Goal: Transaction & Acquisition: Purchase product/service

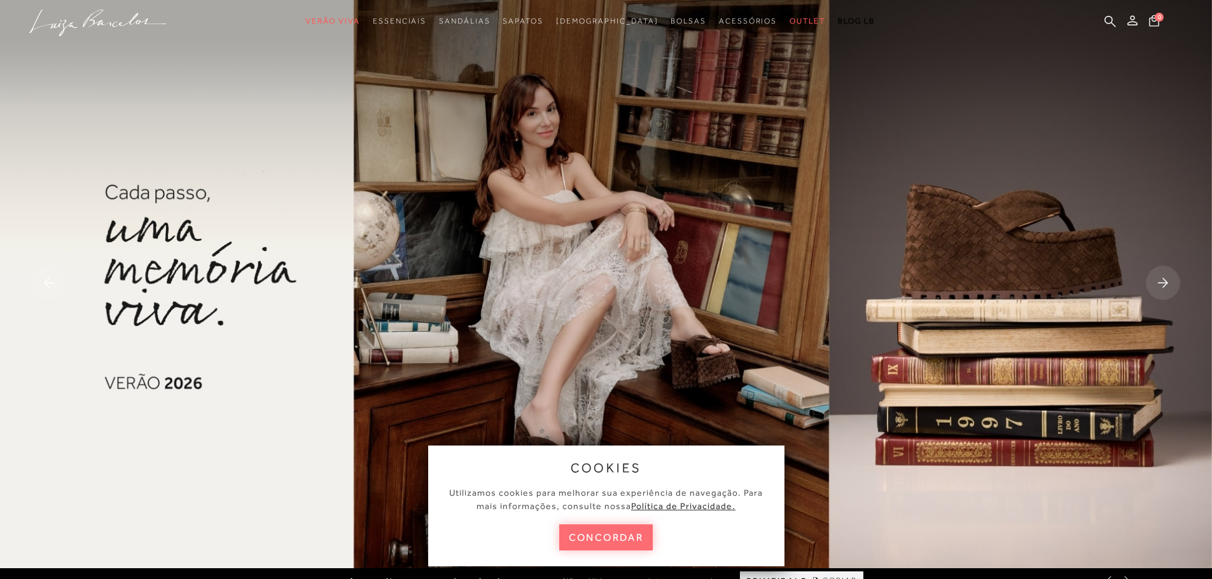
click at [596, 535] on button "concordar" at bounding box center [606, 538] width 94 height 26
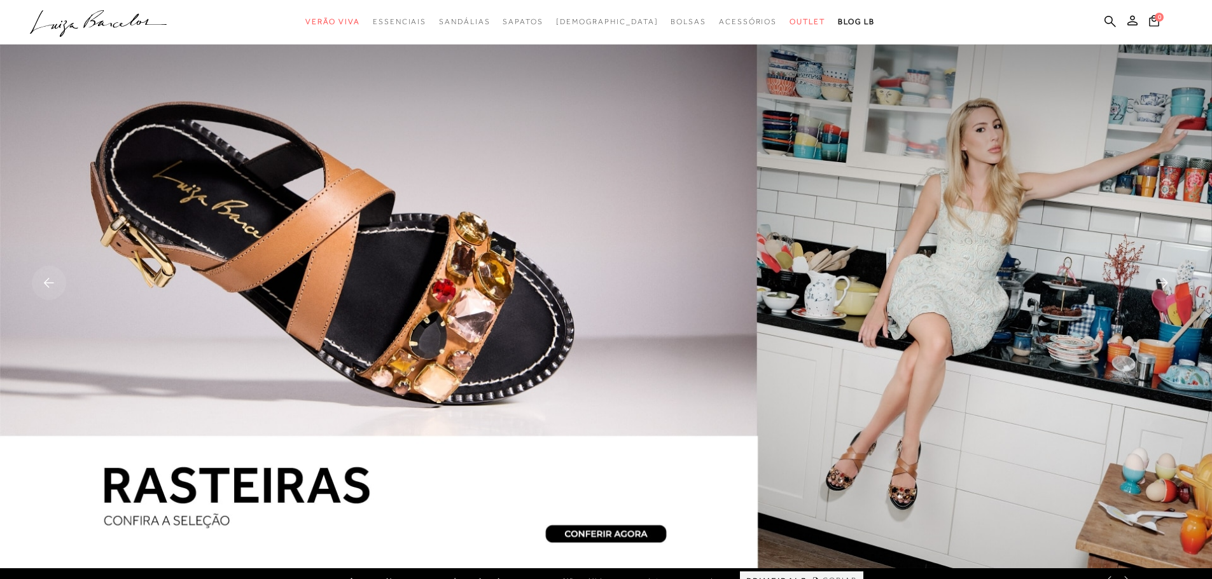
click at [1102, 18] on ul ".a{fill-rule:evenodd;} Verão Viva Em alta Favoritos das Influenciadoras Apostas…" at bounding box center [596, 22] width 1133 height 24
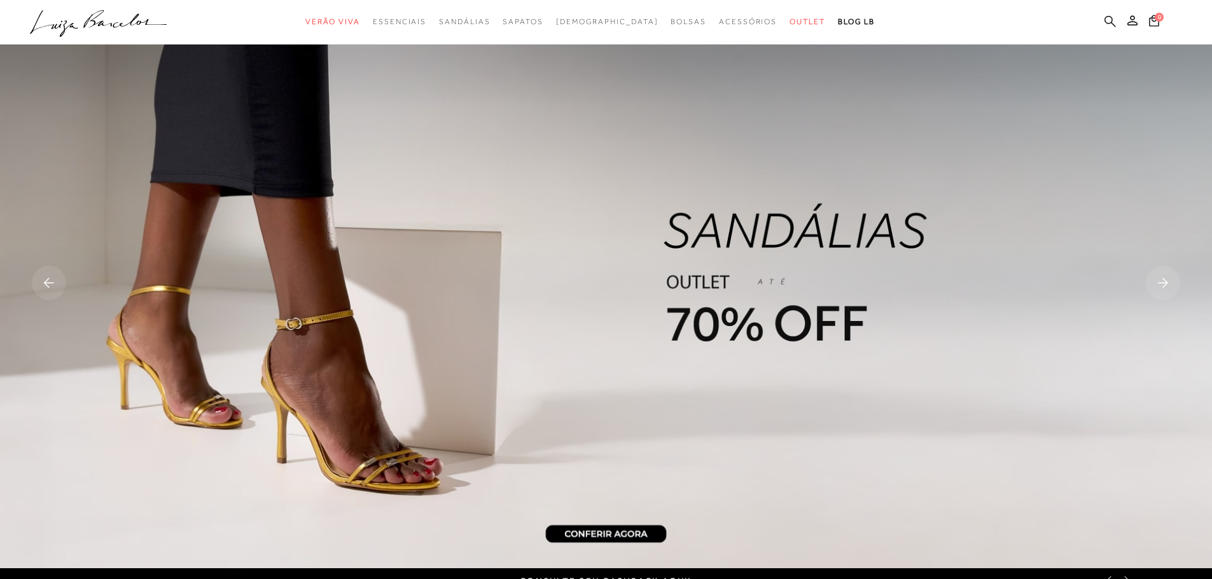
click at [1109, 19] on icon at bounding box center [1109, 21] width 11 height 12
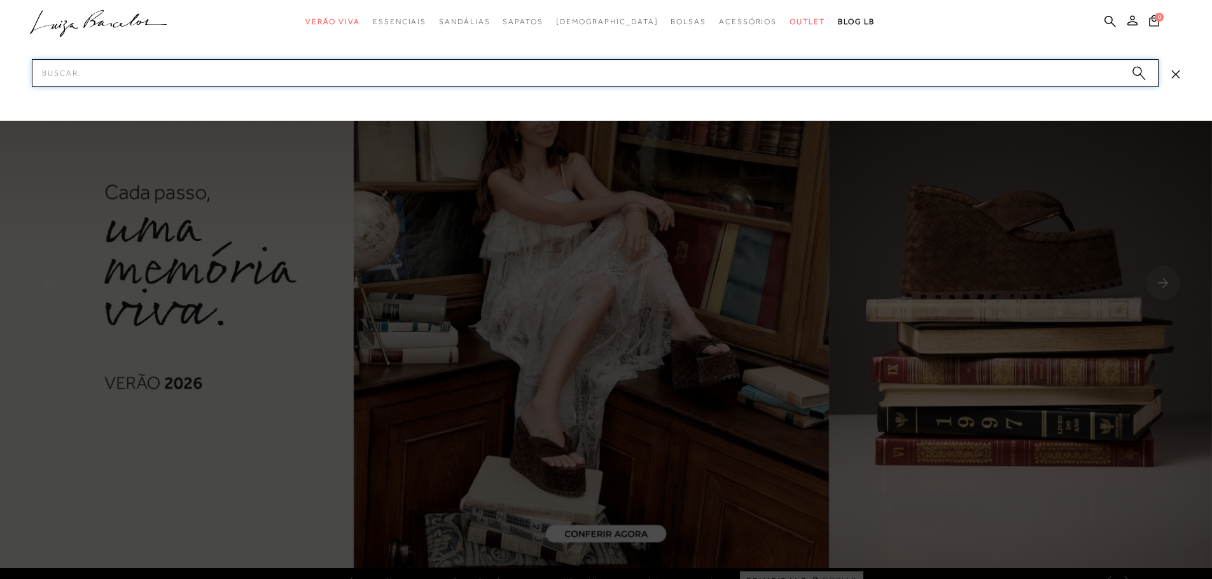
click at [432, 75] on input "Pesquisar" at bounding box center [595, 73] width 1126 height 28
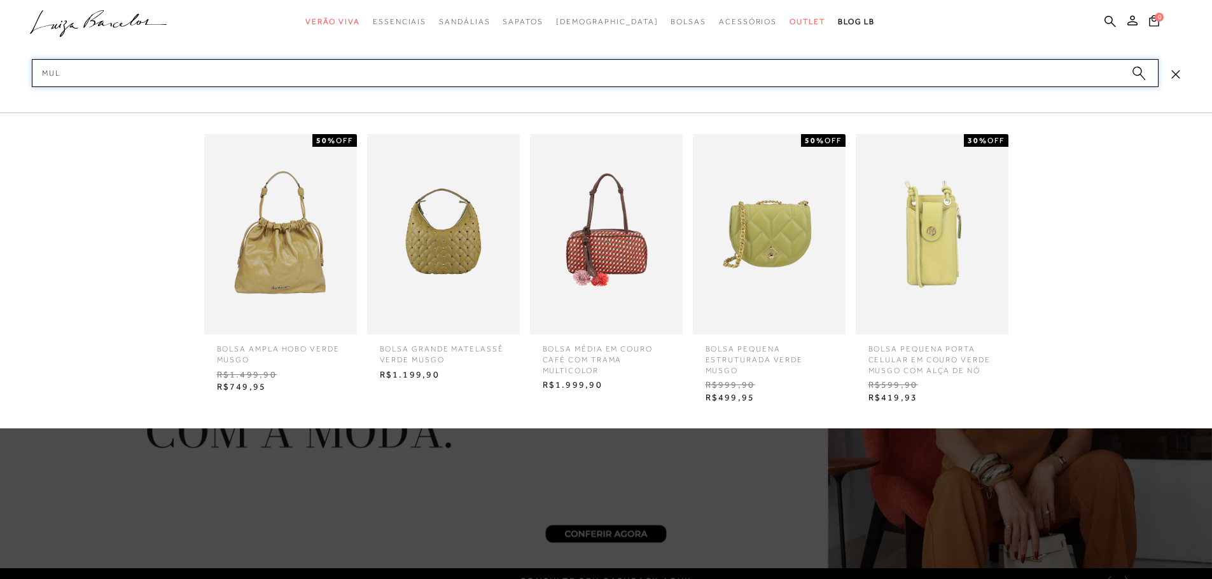
type input "mule"
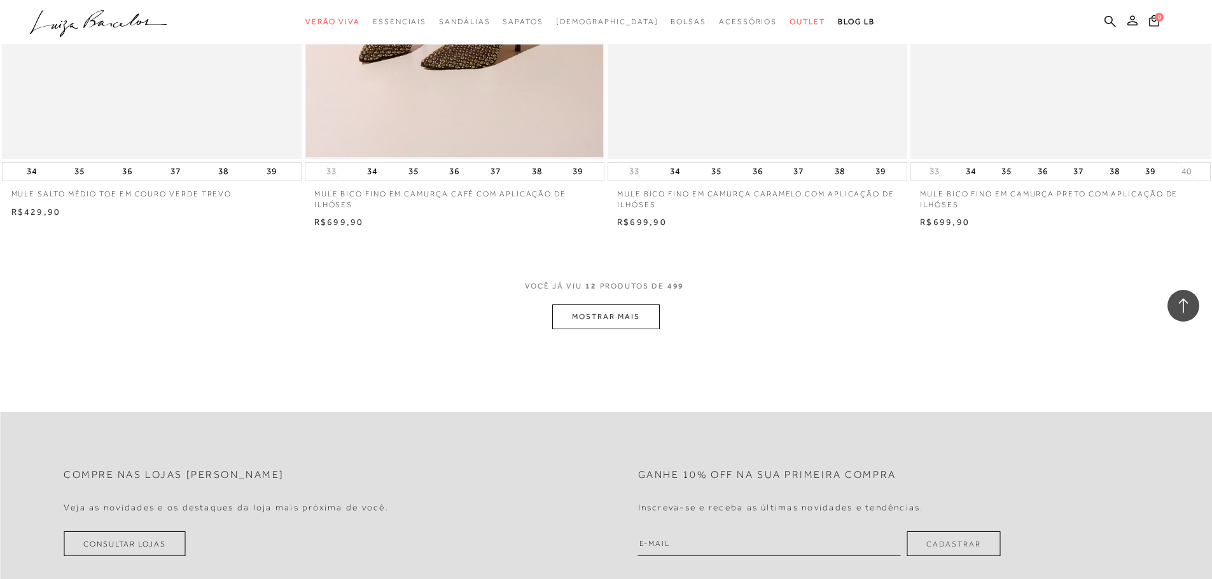
scroll to position [1463, 0]
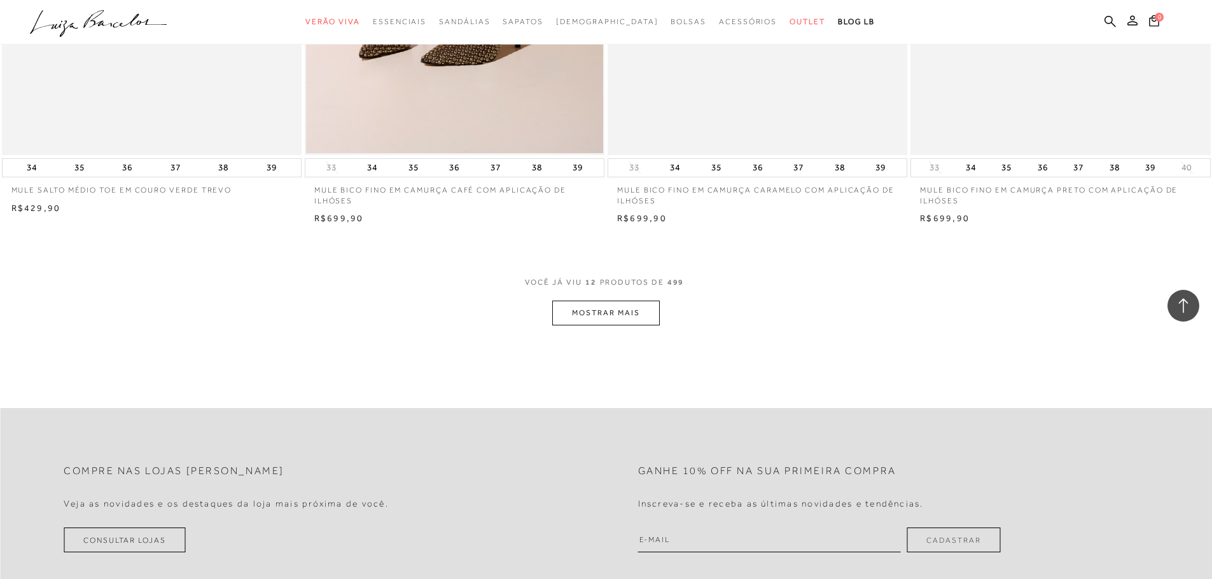
click at [604, 314] on button "MOSTRAR MAIS" at bounding box center [605, 313] width 107 height 25
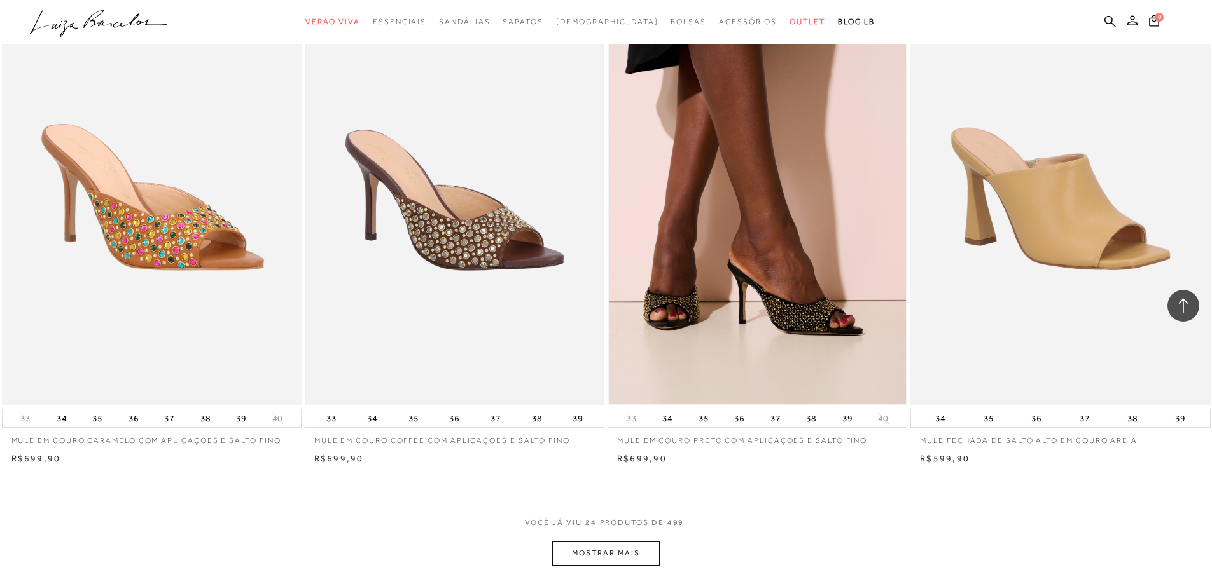
scroll to position [2990, 0]
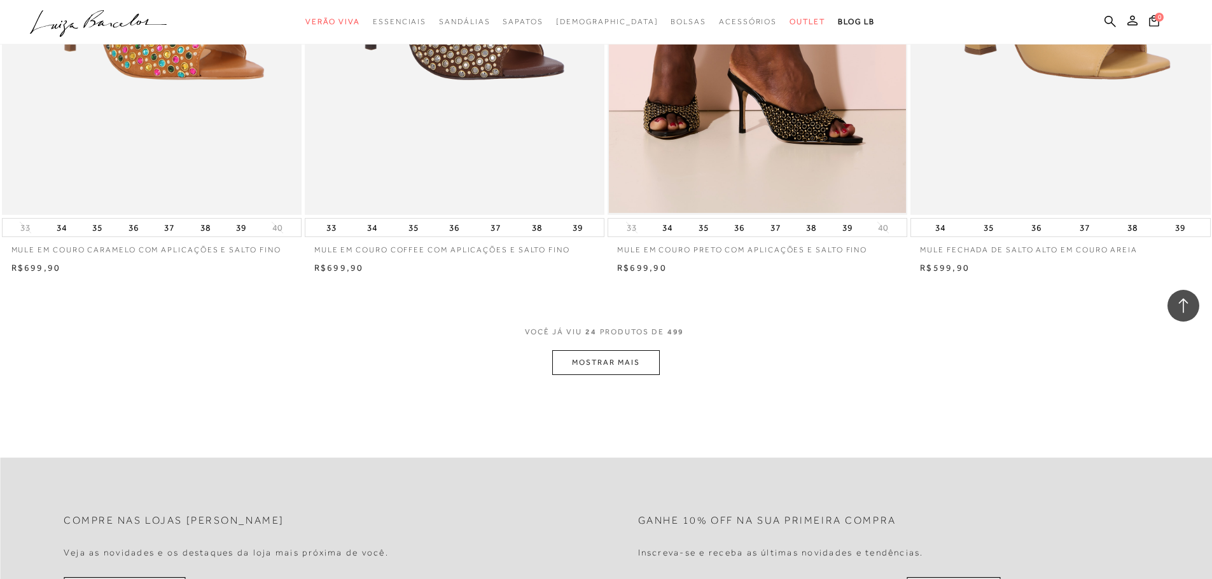
click at [609, 365] on button "MOSTRAR MAIS" at bounding box center [605, 362] width 107 height 25
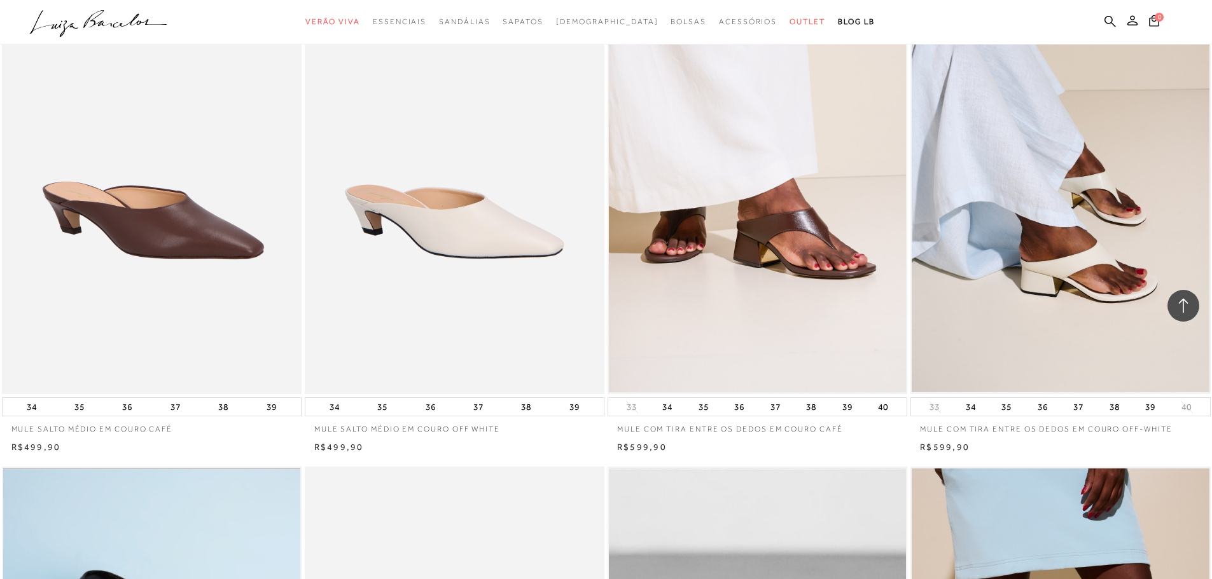
scroll to position [3880, 0]
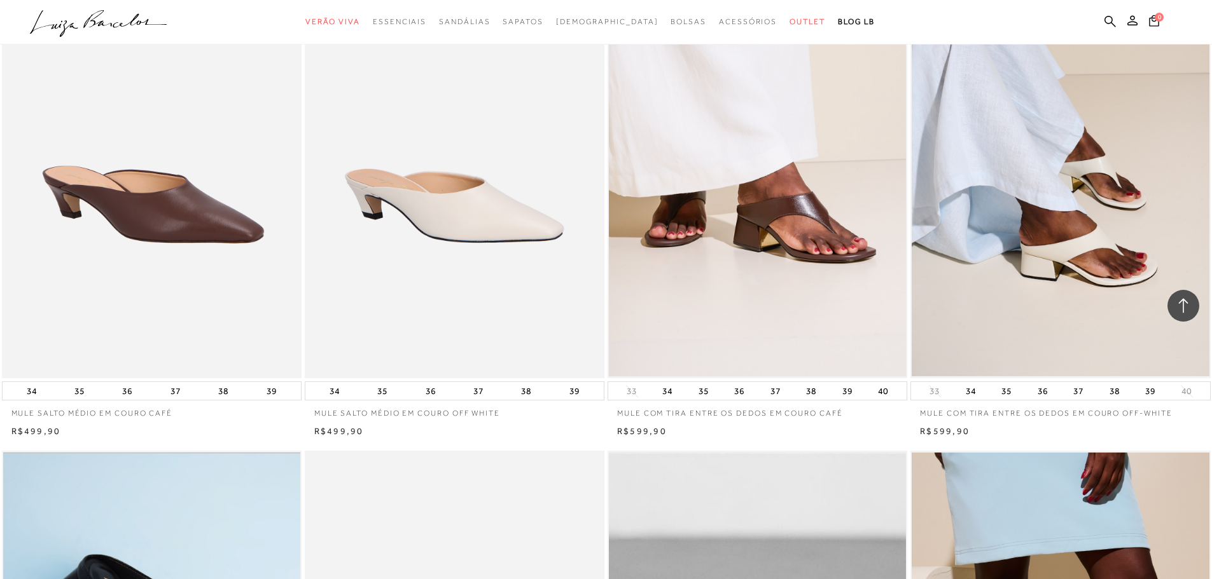
click at [758, 263] on img at bounding box center [757, 154] width 297 height 446
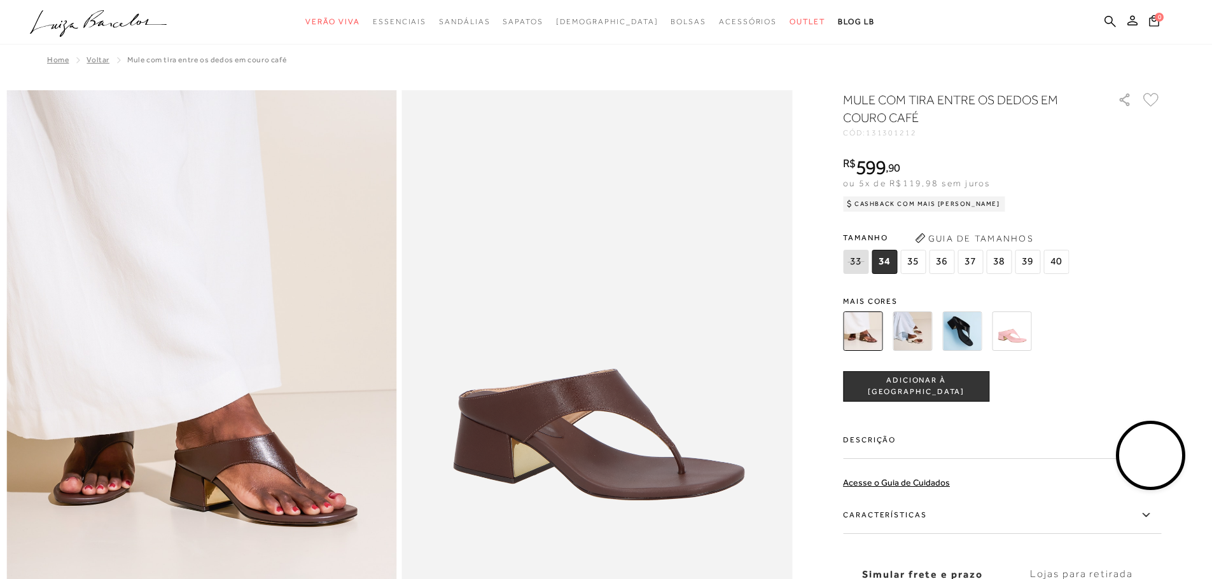
click at [944, 260] on span "36" at bounding box center [941, 262] width 25 height 24
click at [905, 385] on span "ADICIONAR À [GEOGRAPHIC_DATA]" at bounding box center [915, 386] width 145 height 22
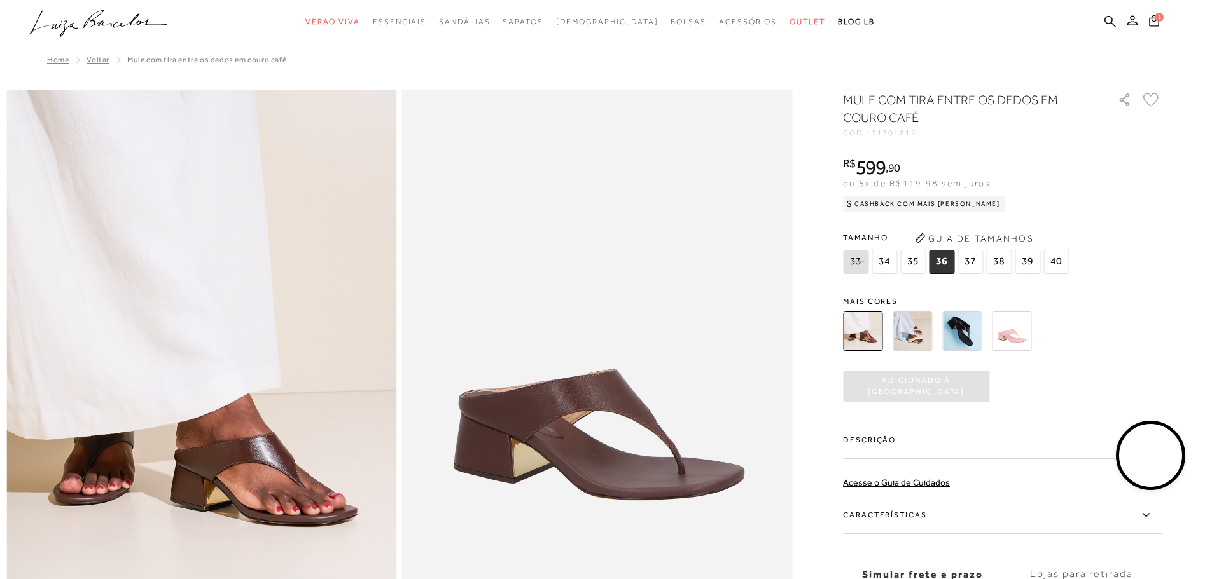
click at [1156, 20] on span "1" at bounding box center [1159, 17] width 10 height 10
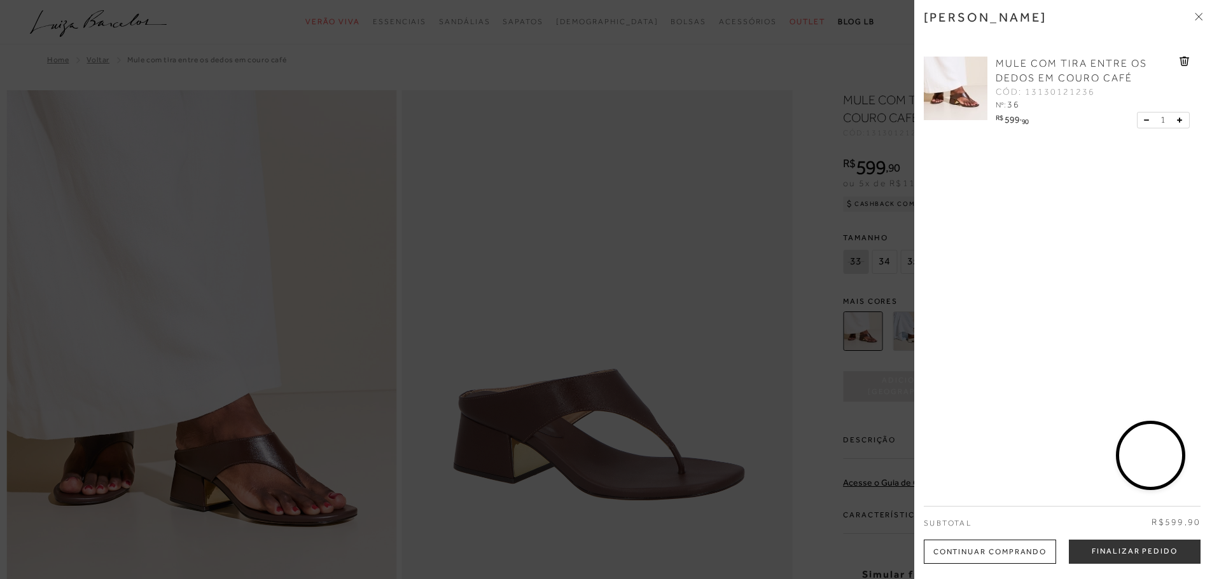
click at [1037, 550] on div "Continuar Comprando" at bounding box center [990, 552] width 132 height 24
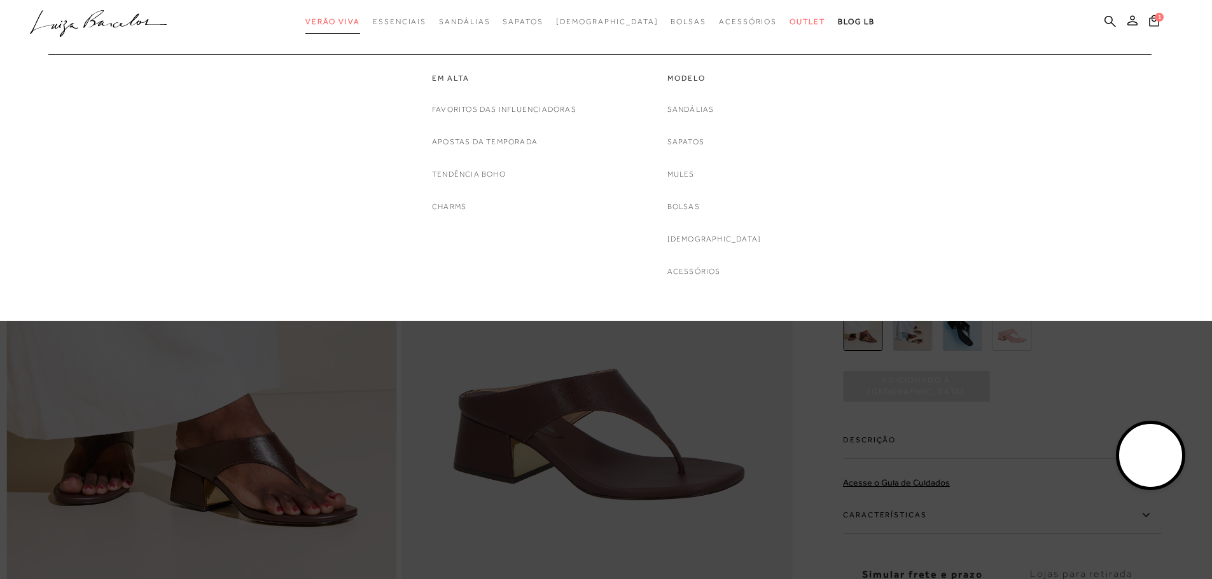
click at [360, 21] on span "Verão Viva" at bounding box center [332, 21] width 55 height 9
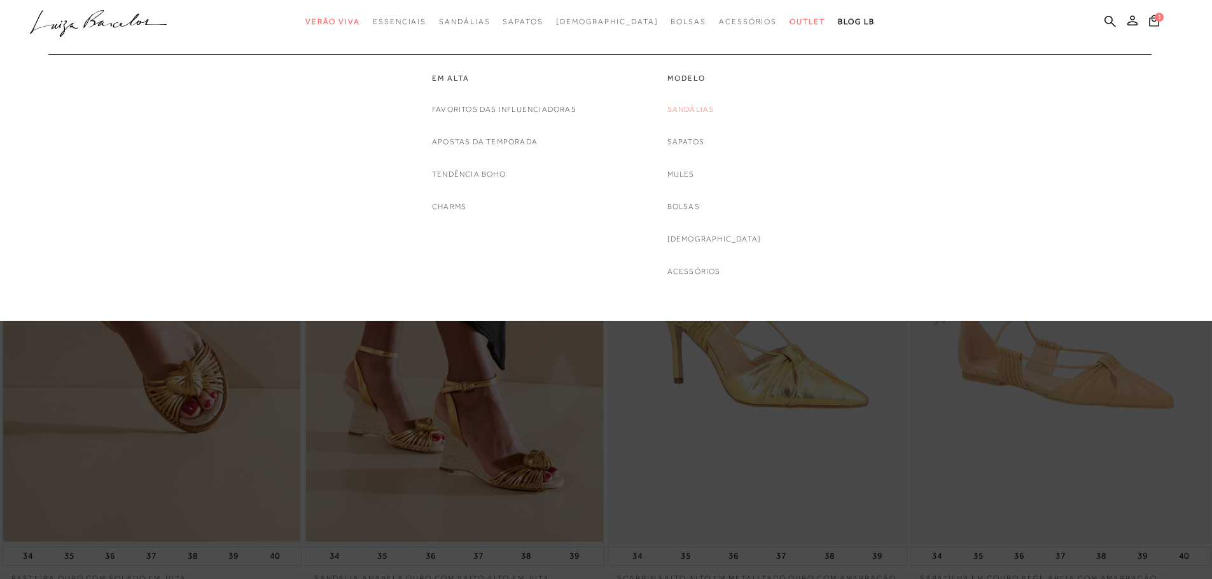
click at [708, 111] on link "Sandálias" at bounding box center [690, 109] width 47 height 13
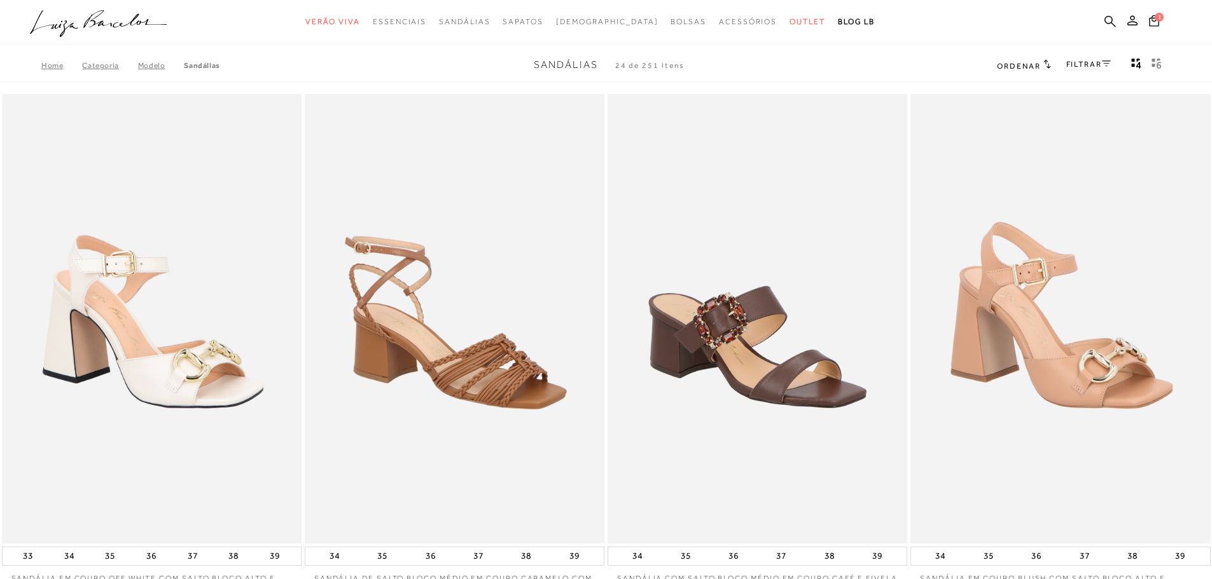
click at [1103, 65] on icon at bounding box center [1106, 63] width 9 height 6
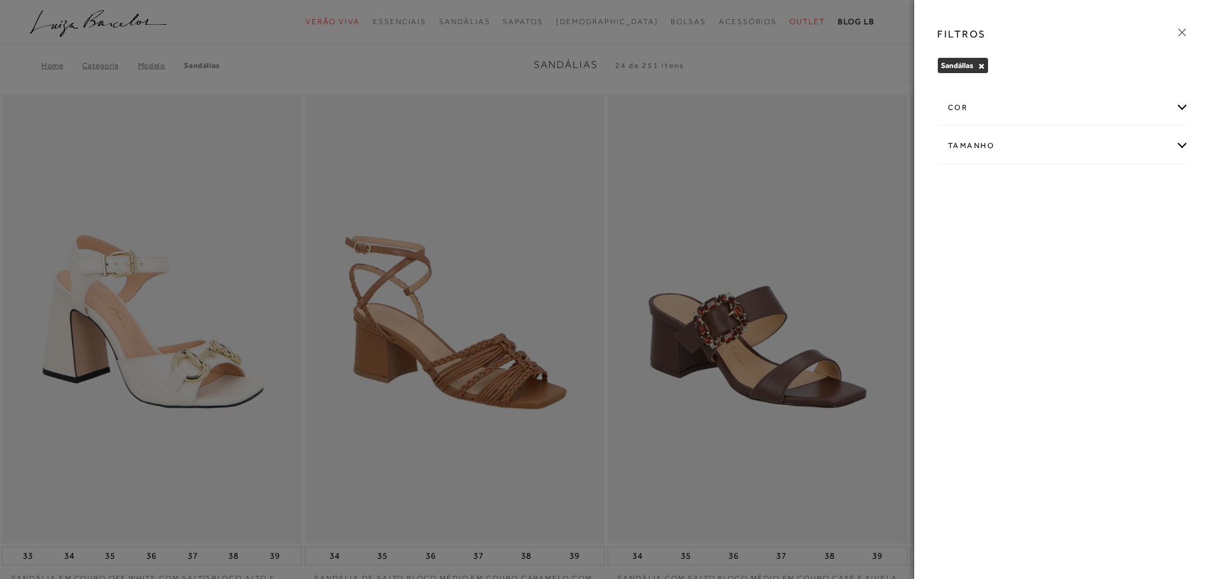
click at [1181, 142] on div "Tamanho" at bounding box center [1063, 146] width 251 height 34
click at [1186, 104] on div "cor" at bounding box center [1063, 108] width 251 height 34
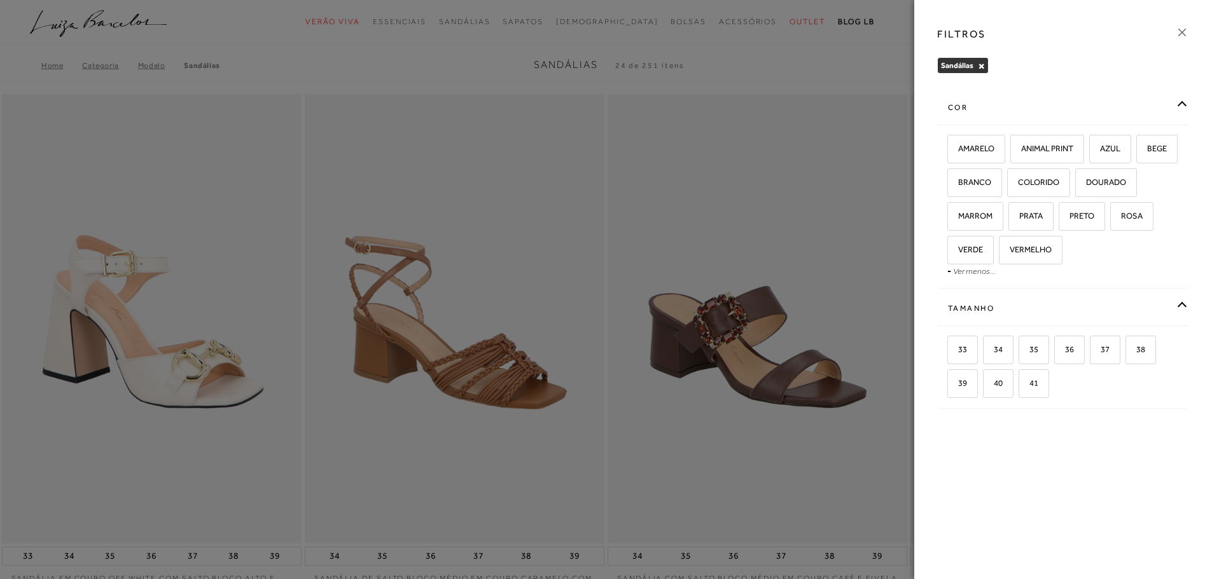
click at [1110, 440] on div "FILTROS [GEOGRAPHIC_DATA] × Limpar todos os refinamentos cor AMARELO ANIMAL PRI…" at bounding box center [1063, 289] width 298 height 579
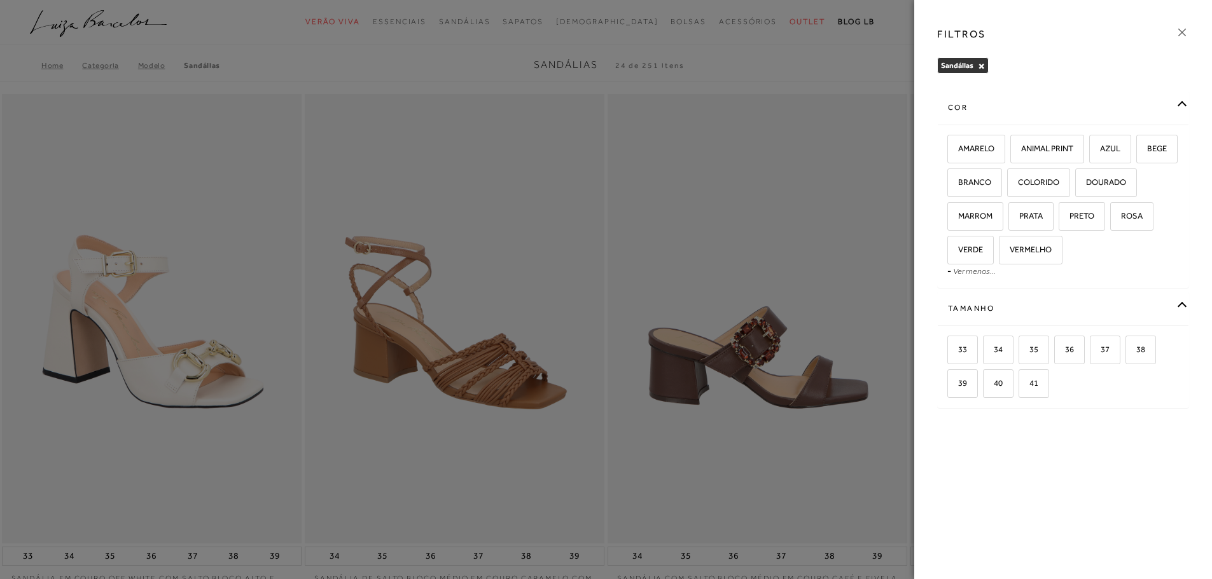
click at [791, 141] on div at bounding box center [606, 289] width 1212 height 579
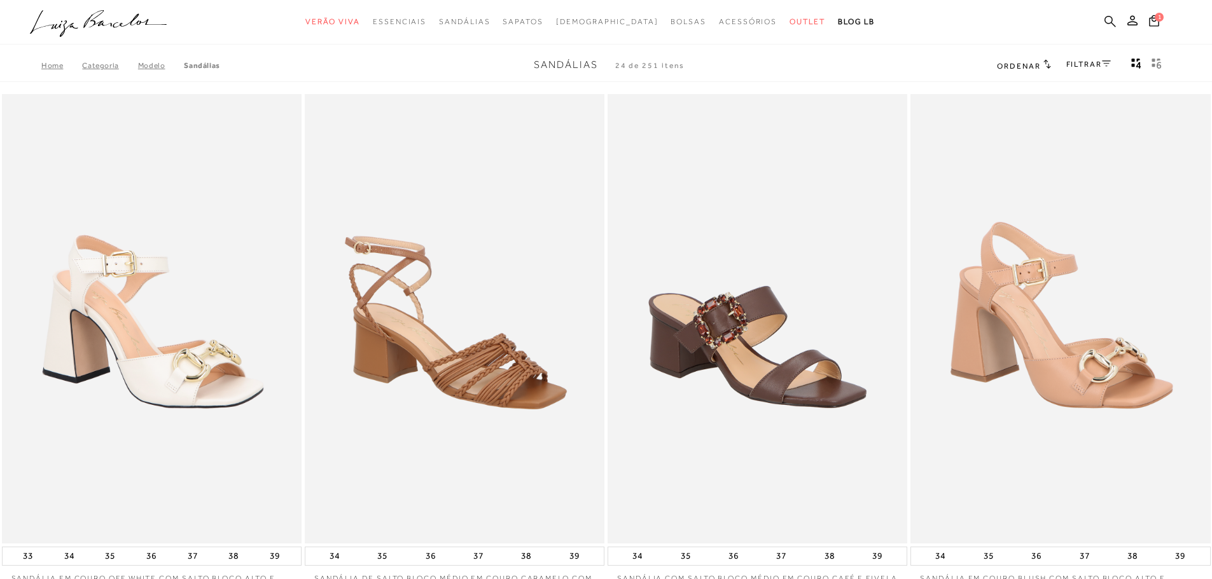
click at [1110, 23] on icon at bounding box center [1109, 20] width 11 height 11
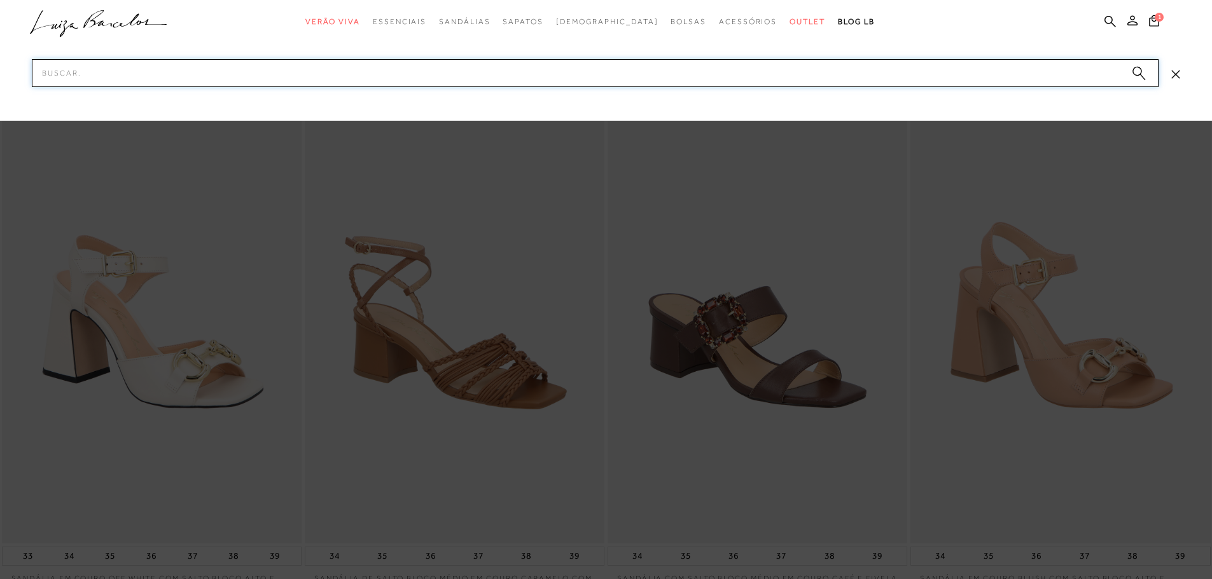
click at [576, 78] on input "Pesquisar" at bounding box center [595, 73] width 1126 height 28
type input "anabela"
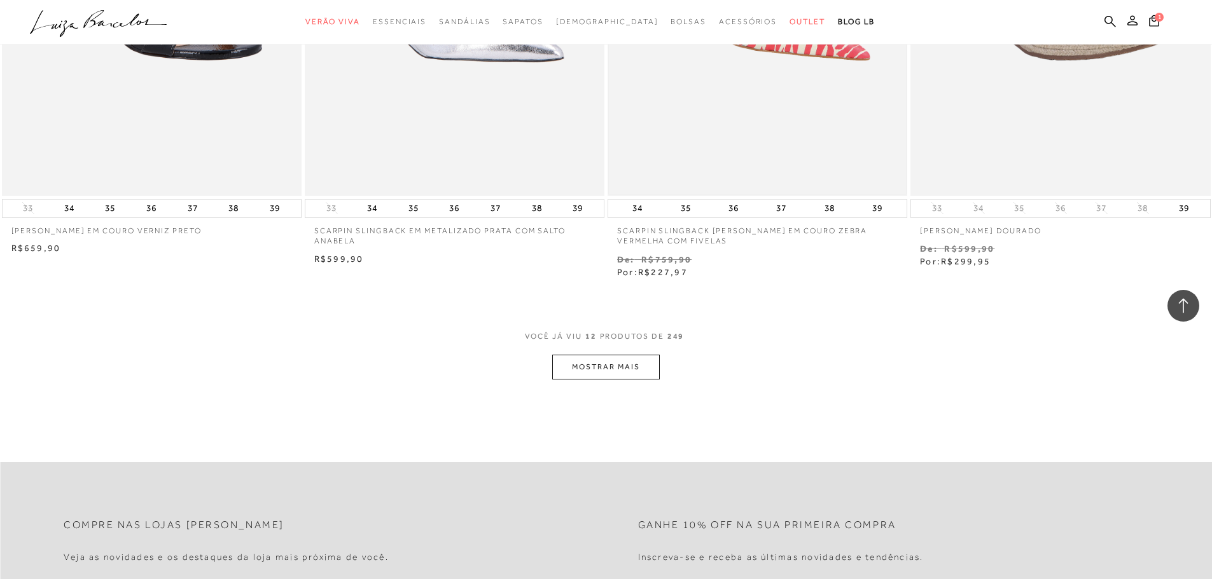
scroll to position [1463, 0]
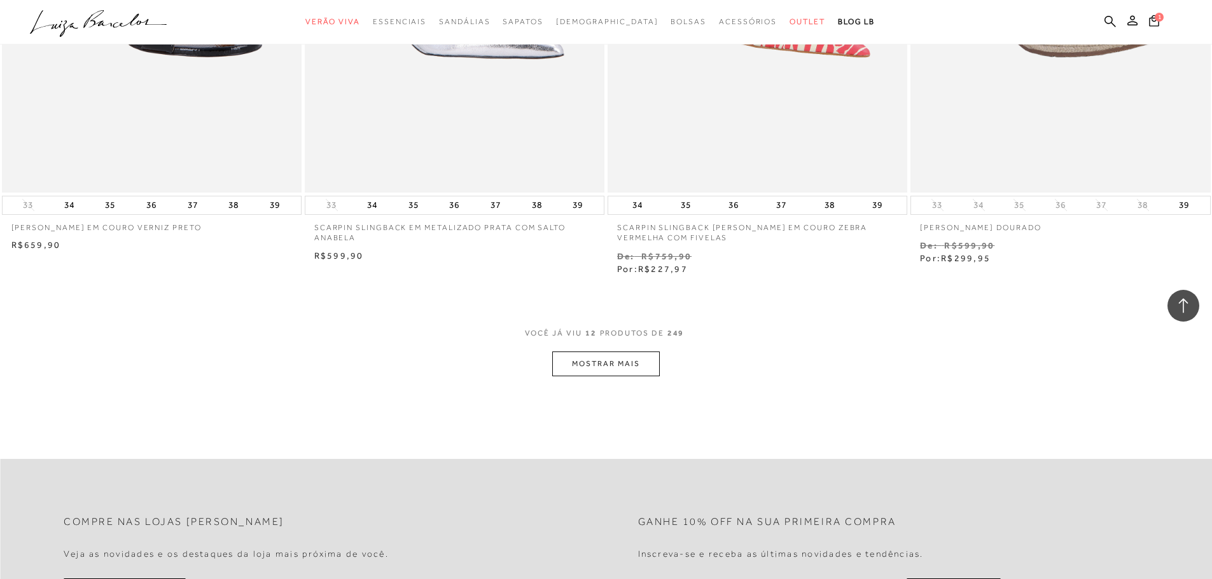
click at [639, 352] on button "MOSTRAR MAIS" at bounding box center [605, 364] width 107 height 25
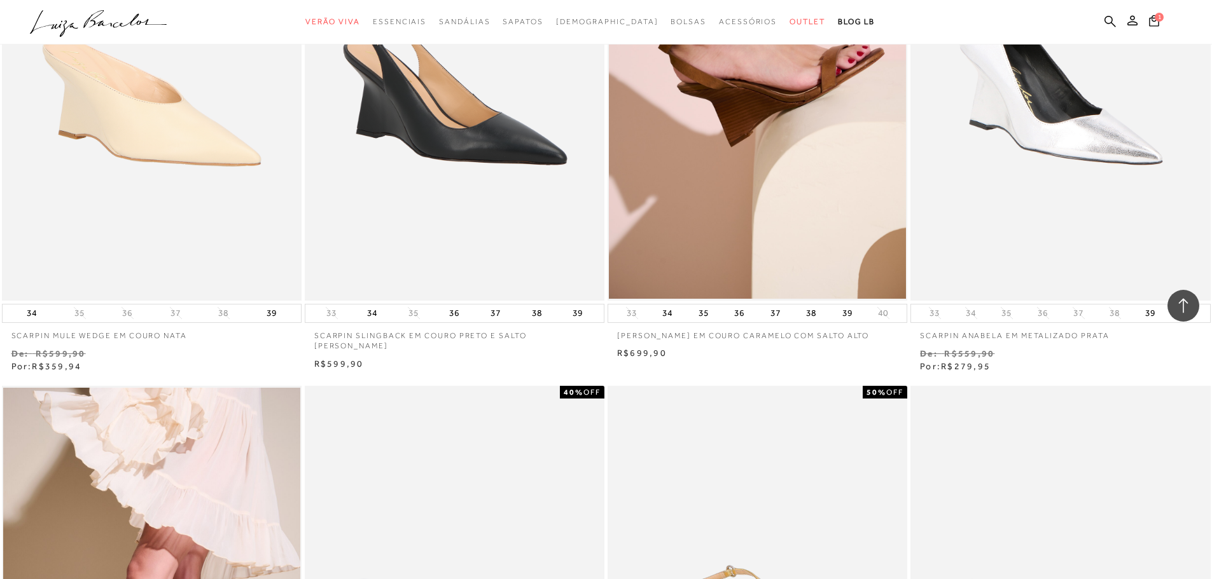
scroll to position [1908, 0]
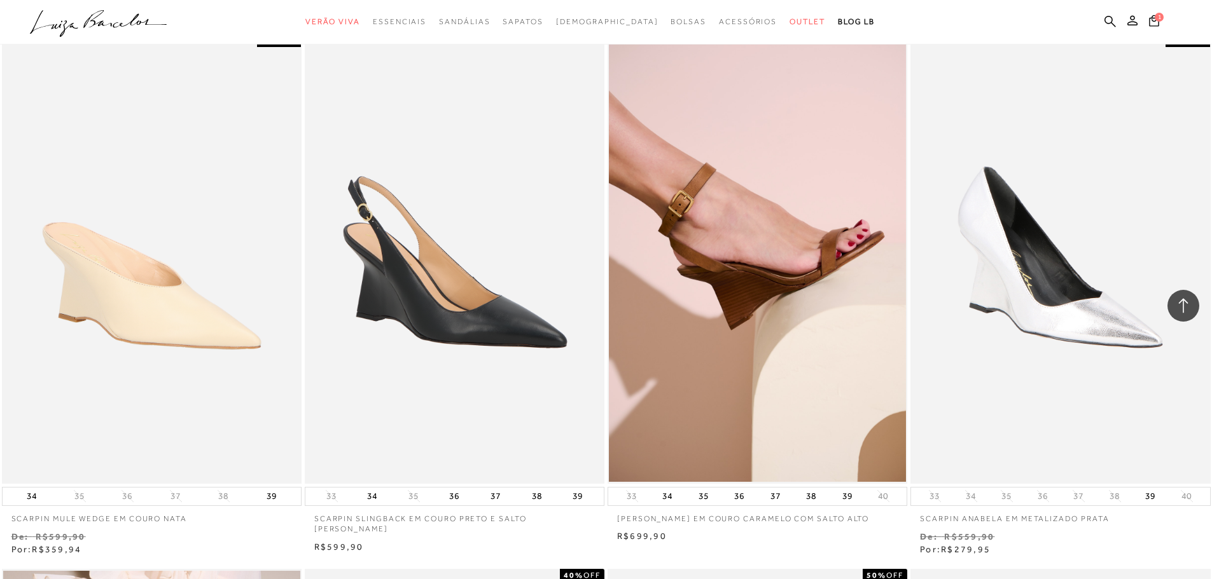
click at [825, 309] on img at bounding box center [757, 259] width 297 height 446
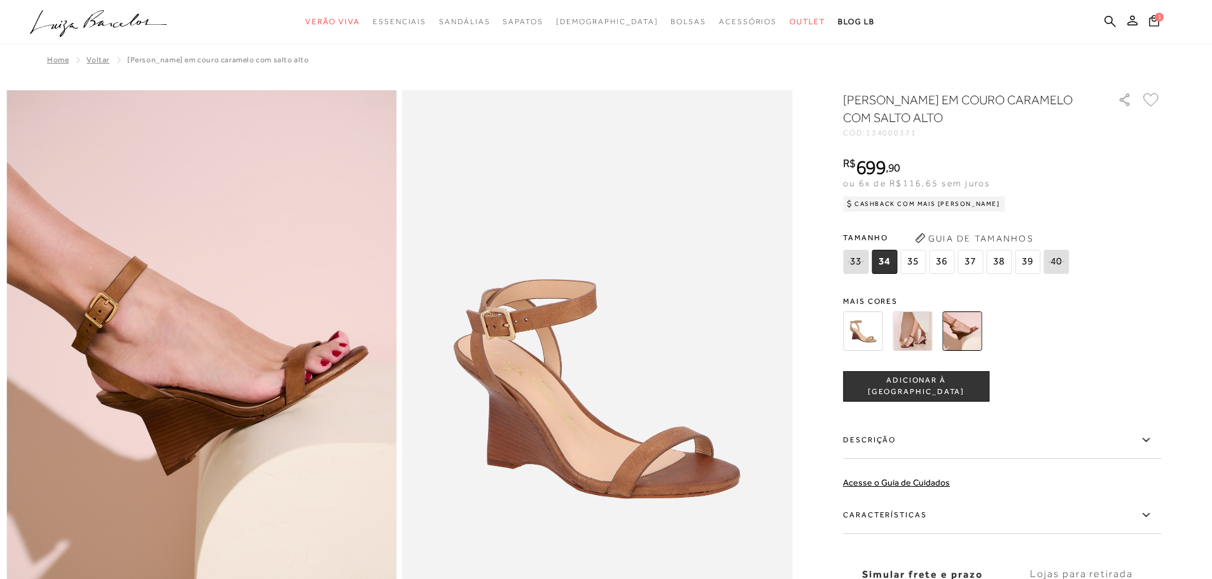
click at [971, 334] on img at bounding box center [961, 331] width 39 height 39
click at [967, 334] on img at bounding box center [961, 331] width 39 height 39
click at [976, 336] on img at bounding box center [961, 331] width 39 height 39
click at [948, 262] on span "36" at bounding box center [941, 262] width 25 height 24
click at [924, 333] on img at bounding box center [911, 331] width 39 height 39
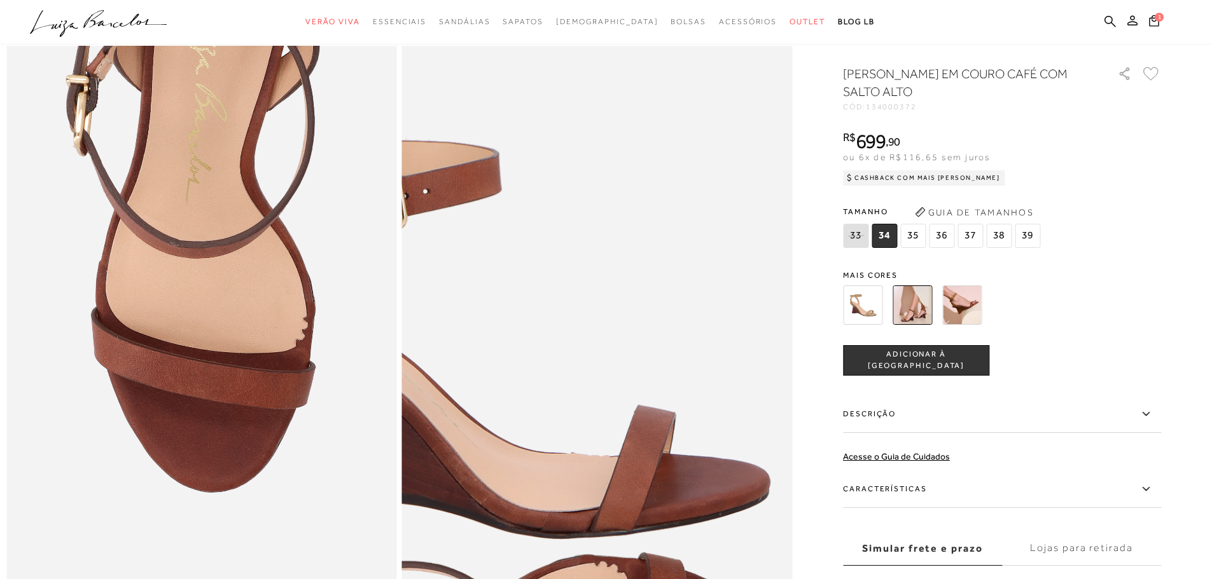
scroll to position [1145, 0]
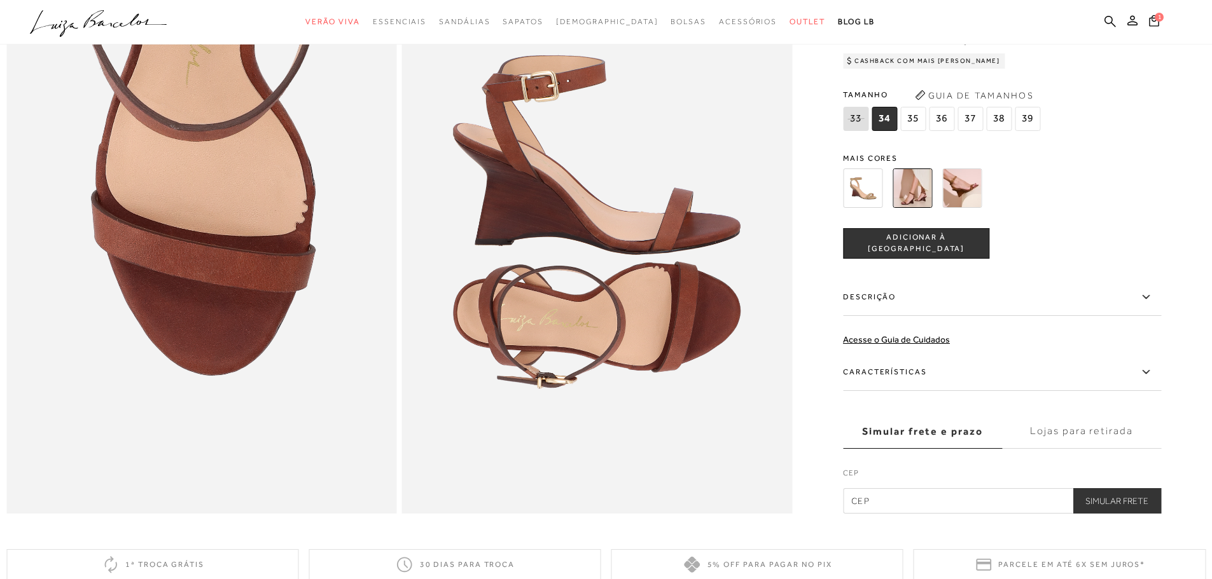
click at [947, 131] on span "36" at bounding box center [941, 119] width 25 height 24
click at [921, 255] on span "ADICIONAR À [GEOGRAPHIC_DATA]" at bounding box center [915, 244] width 145 height 22
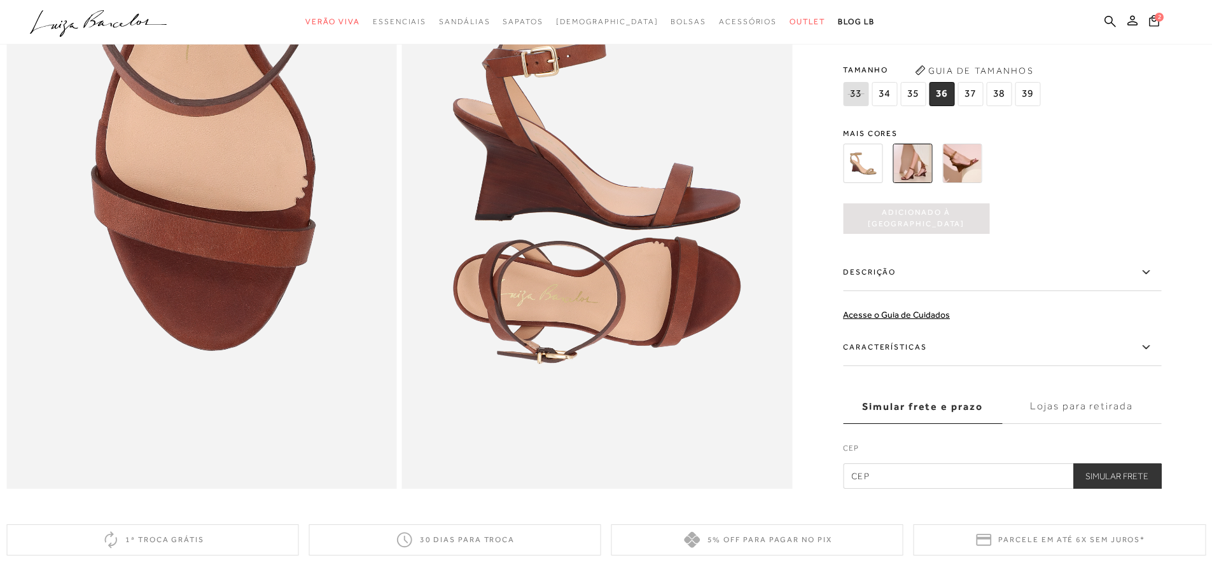
scroll to position [1209, 0]
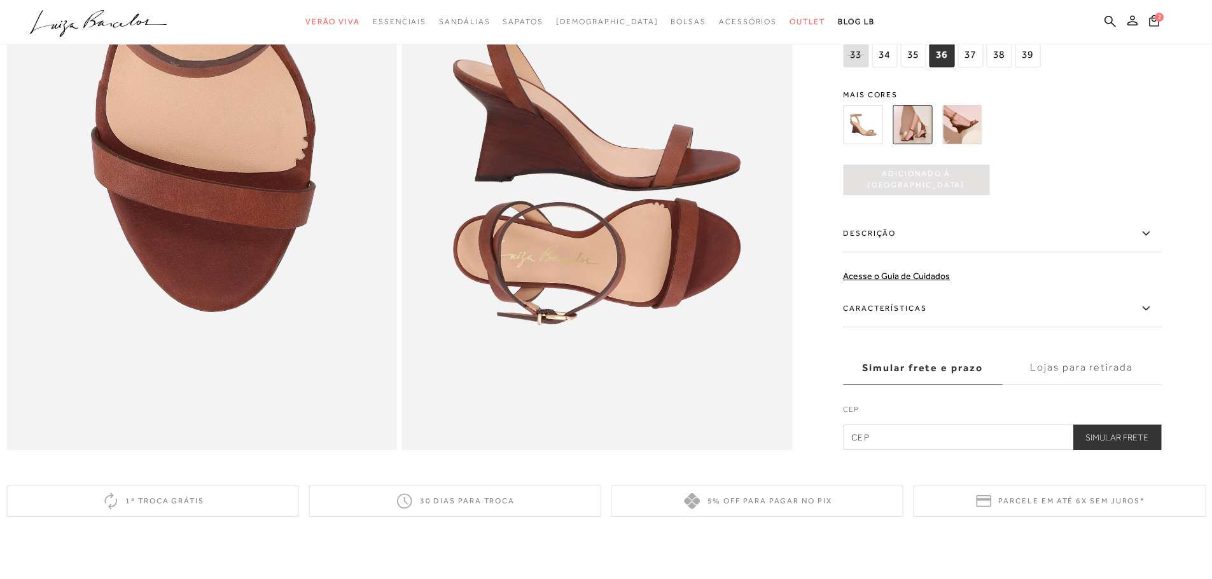
click at [924, 450] on input "text" at bounding box center [1002, 437] width 318 height 25
click at [1159, 20] on span "2" at bounding box center [1158, 17] width 9 height 9
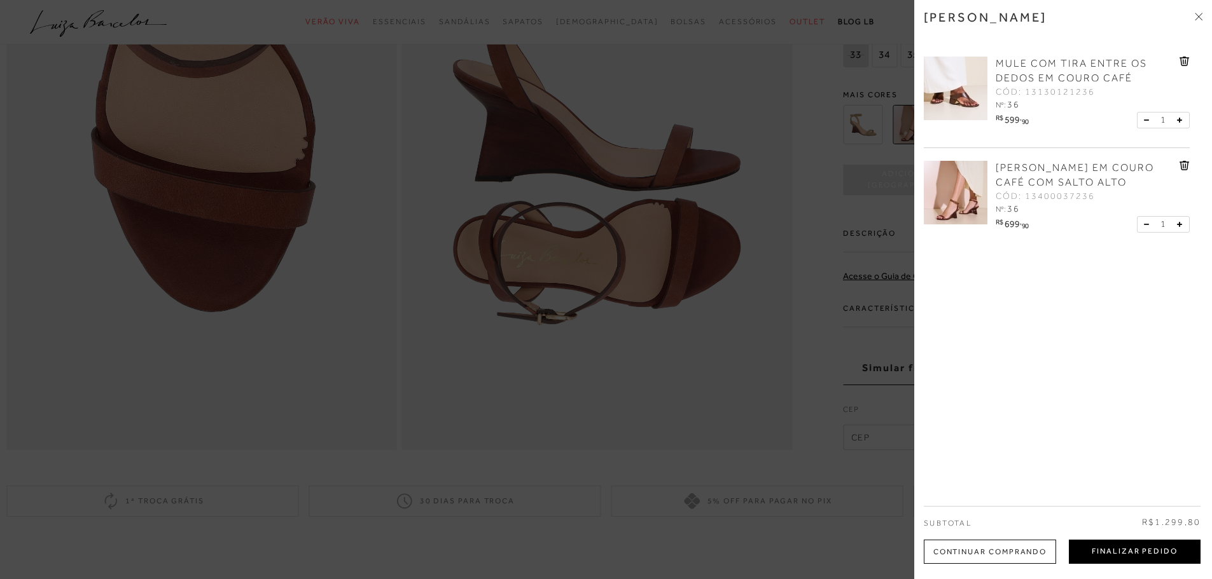
click at [1127, 550] on button "Finalizar Pedido" at bounding box center [1135, 552] width 132 height 24
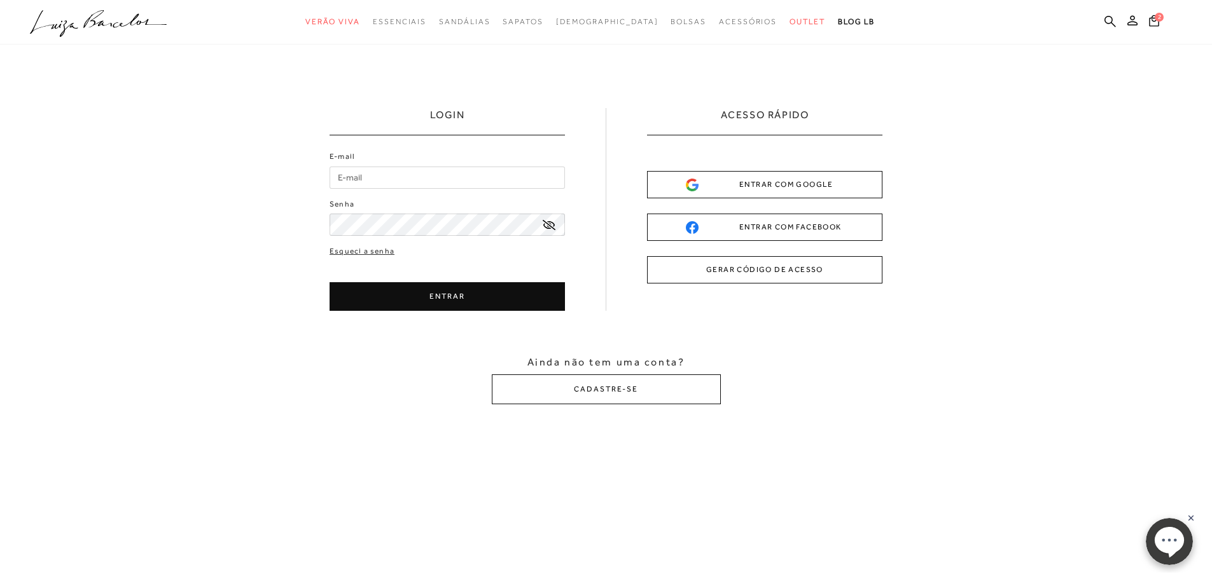
click at [376, 182] on input "E-mail" at bounding box center [446, 178] width 235 height 22
type input "[EMAIL_ADDRESS][DOMAIN_NAME]"
click at [354, 251] on div "E-mail [EMAIL_ADDRESS][DOMAIN_NAME] Senha Esqueci a senha ENTRAR" at bounding box center [446, 231] width 235 height 160
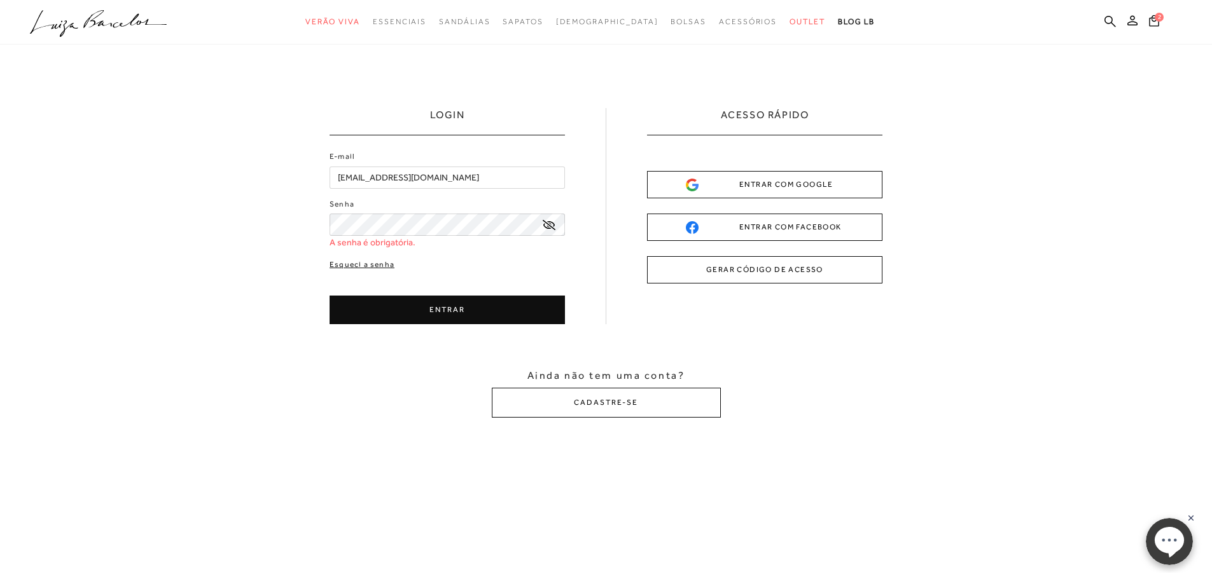
click at [355, 263] on link "Esqueci a senha" at bounding box center [361, 265] width 65 height 12
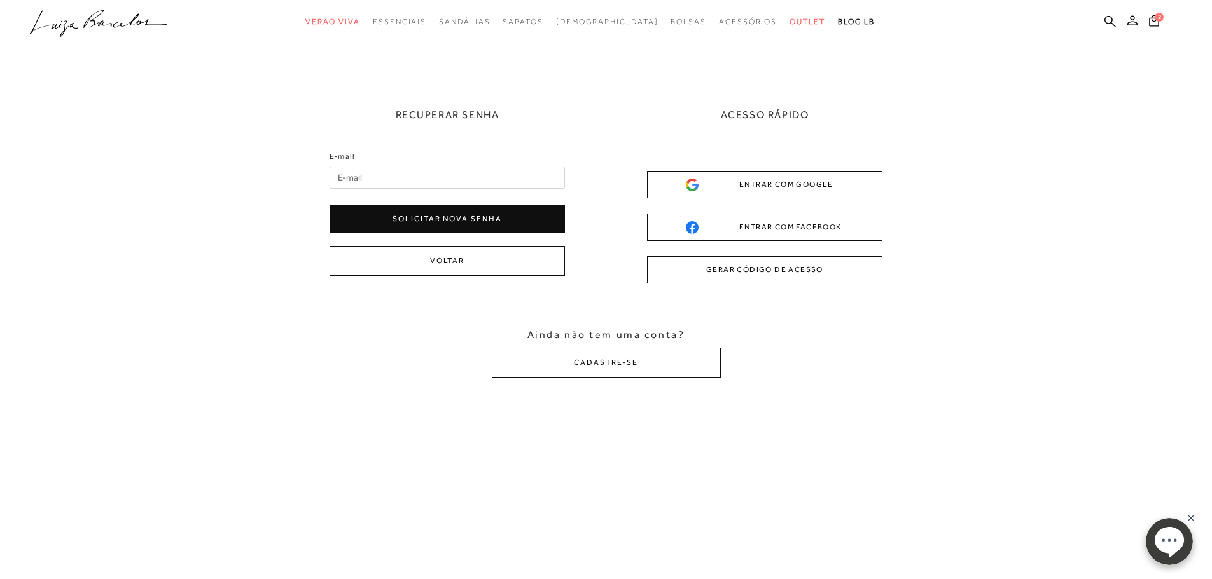
click at [380, 181] on input "E-mail" at bounding box center [446, 178] width 235 height 22
type input "[EMAIL_ADDRESS][DOMAIN_NAME]"
click at [443, 218] on button "Solicitar nova senha" at bounding box center [446, 219] width 235 height 29
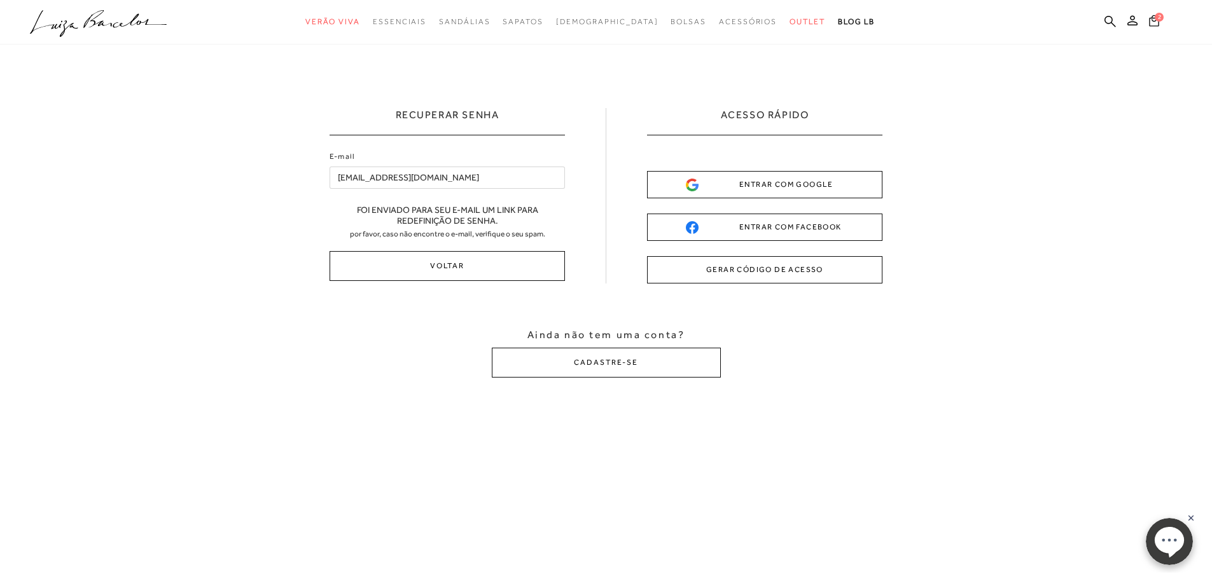
click at [1155, 20] on icon at bounding box center [1154, 20] width 10 height 11
